Goal: Navigation & Orientation: Find specific page/section

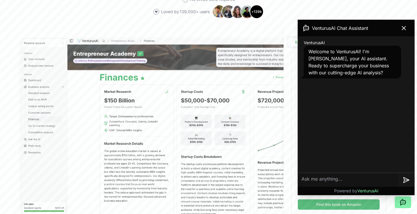
scroll to position [176, 0]
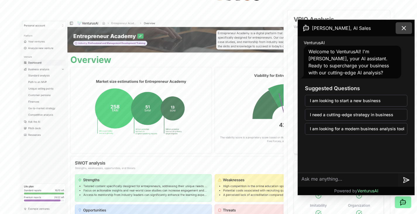
click at [404, 27] on icon at bounding box center [403, 28] width 7 height 7
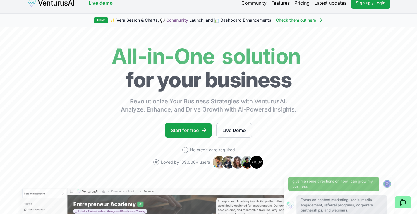
scroll to position [0, 0]
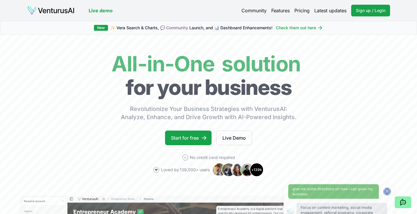
click at [283, 10] on link "Features" at bounding box center [280, 10] width 18 height 7
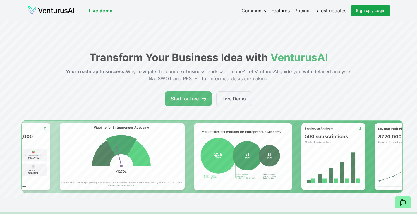
click at [307, 10] on link "Pricing" at bounding box center [301, 10] width 15 height 7
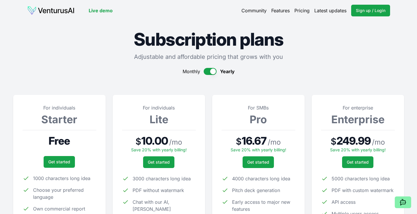
click at [59, 10] on img at bounding box center [50, 10] width 47 height 9
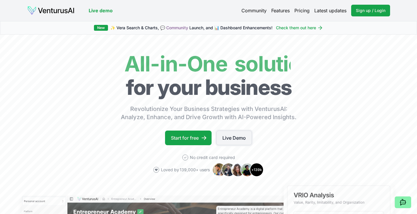
click at [225, 138] on link "Live Demo" at bounding box center [234, 138] width 36 height 15
